Goal: Information Seeking & Learning: Learn about a topic

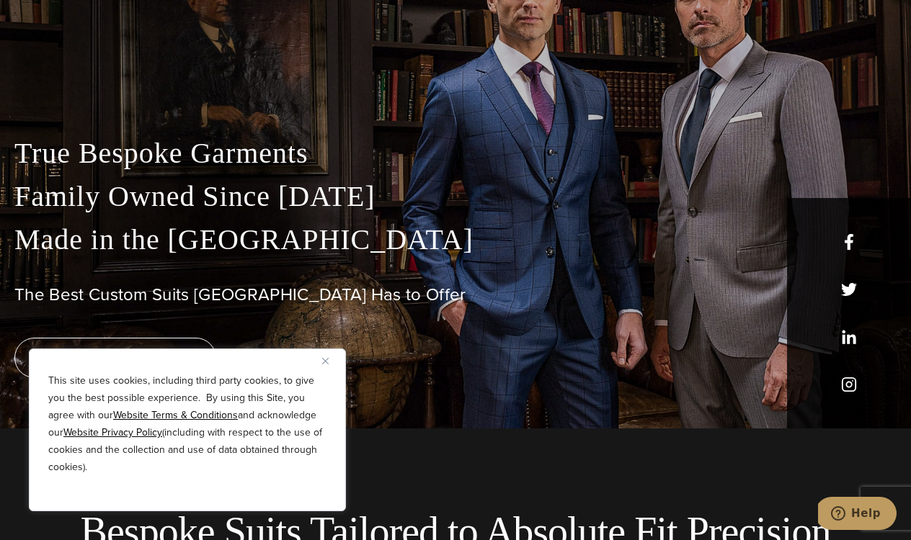
scroll to position [117, 0]
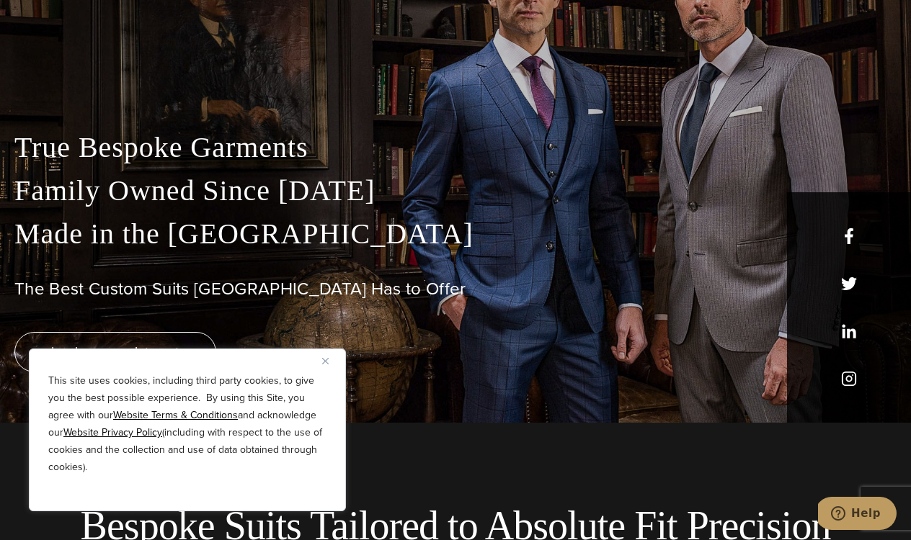
click at [326, 356] on button "Close" at bounding box center [330, 360] width 17 height 17
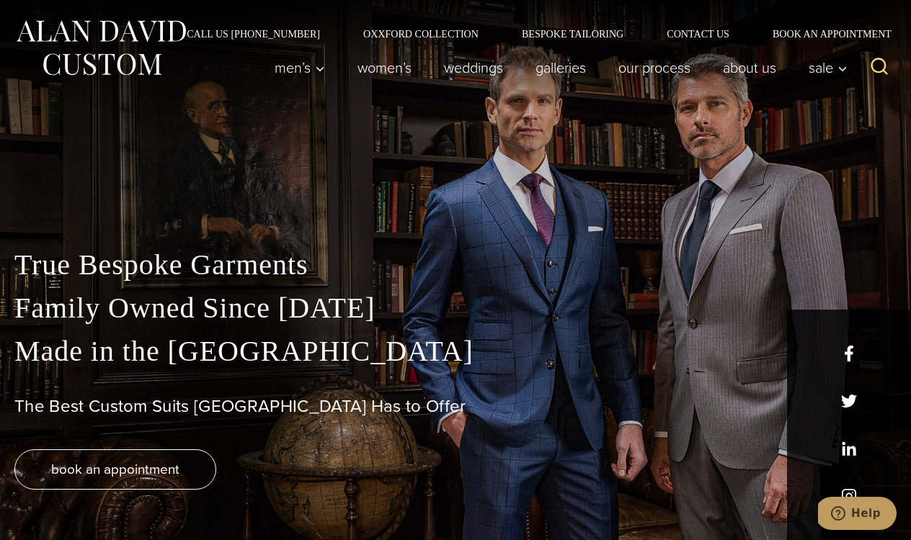
scroll to position [0, 0]
click at [435, 354] on p "True Bespoke Garments Family Owned Since [DATE] Made in [GEOGRAPHIC_DATA]" at bounding box center [455, 309] width 882 height 130
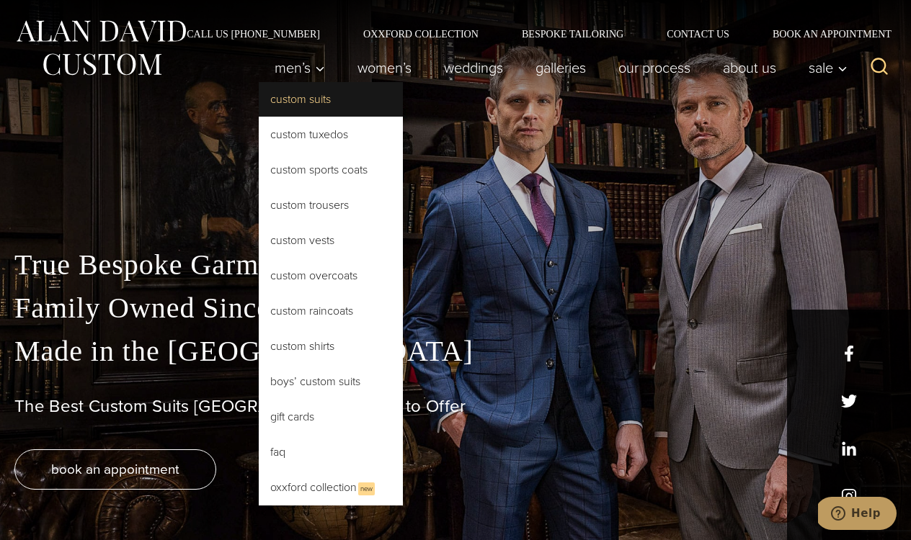
click at [289, 103] on link "Custom Suits" at bounding box center [331, 99] width 144 height 35
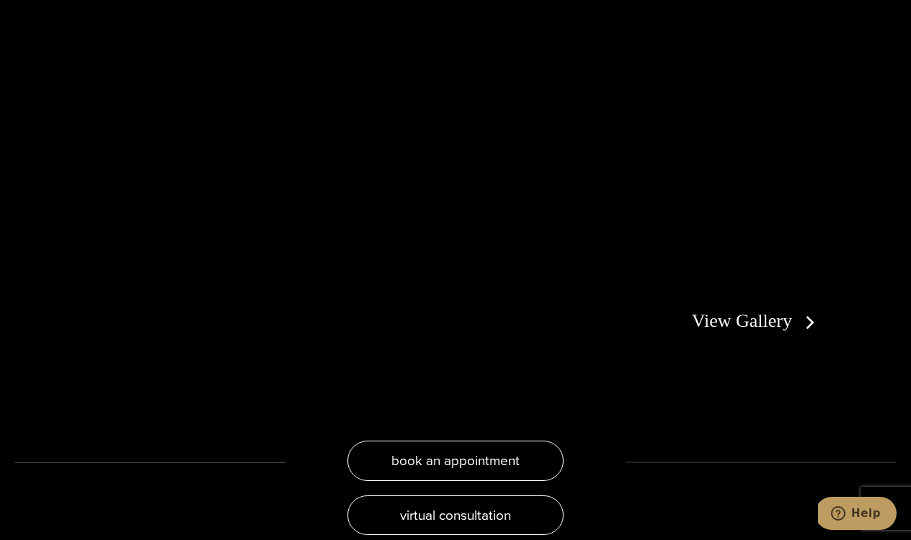
scroll to position [2533, 0]
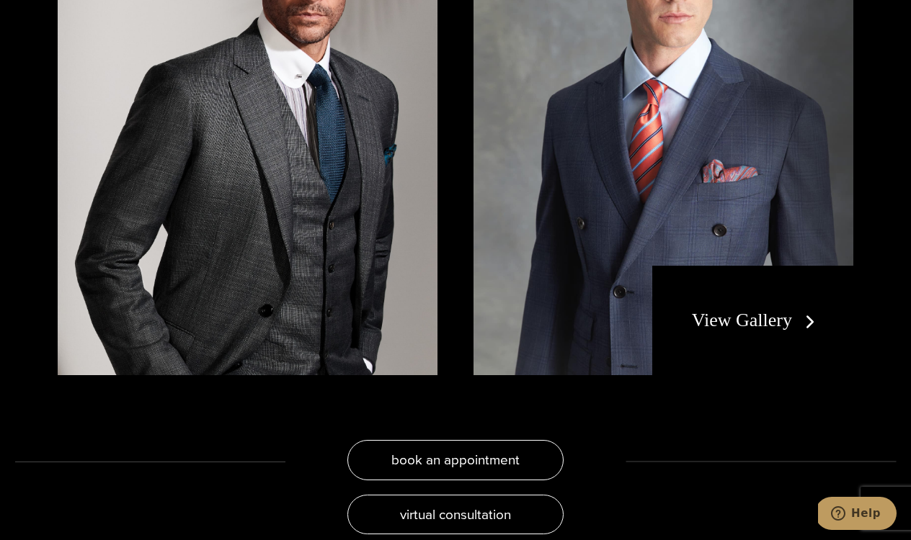
click at [777, 310] on link "View Gallery" at bounding box center [756, 320] width 129 height 21
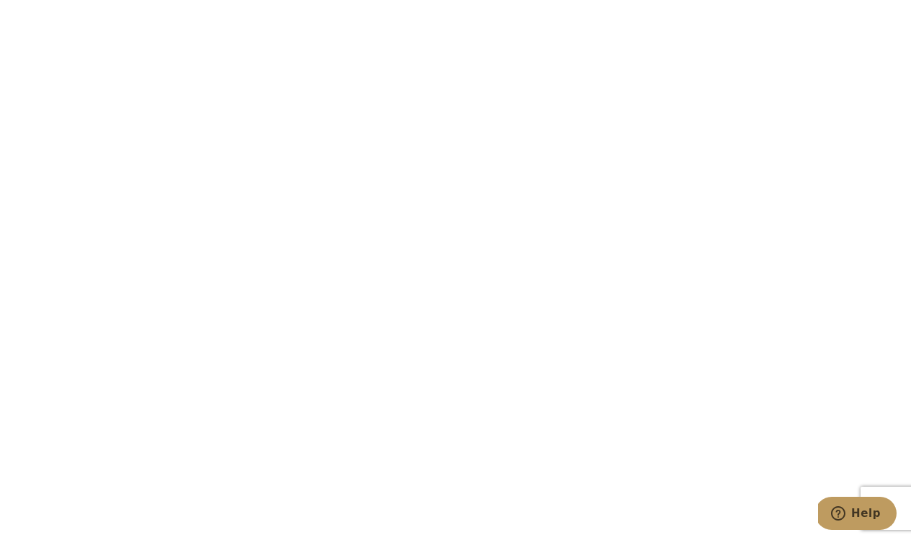
scroll to position [3926, 0]
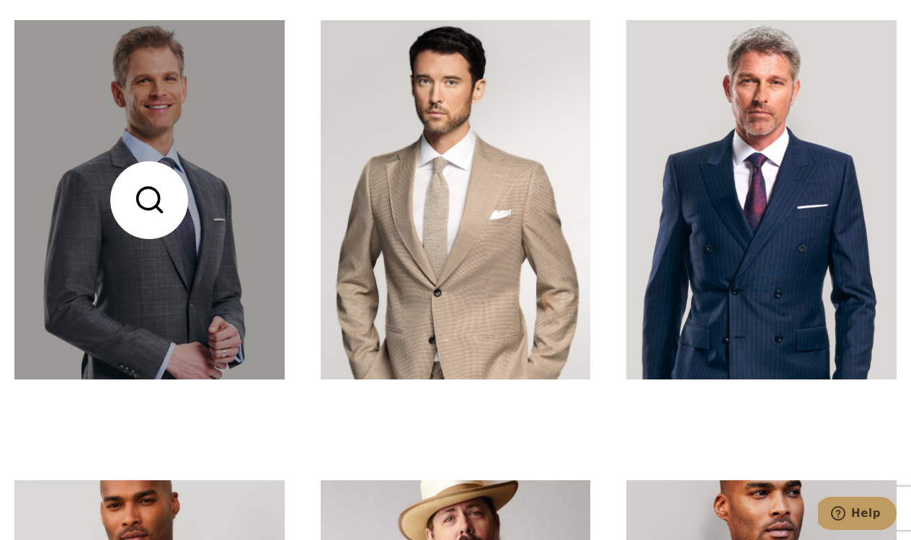
click at [220, 316] on link at bounding box center [149, 200] width 270 height 360
